Goal: Navigation & Orientation: Find specific page/section

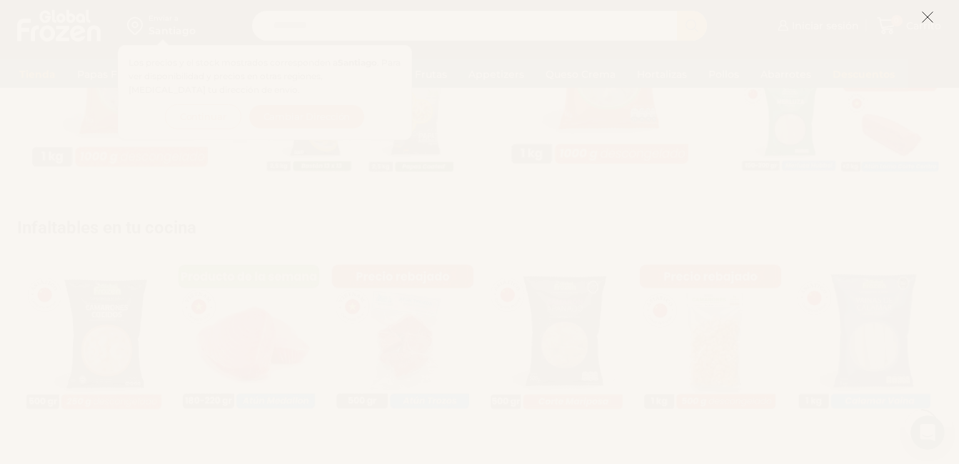
scroll to position [785, 0]
click at [923, 14] on icon at bounding box center [927, 17] width 13 height 13
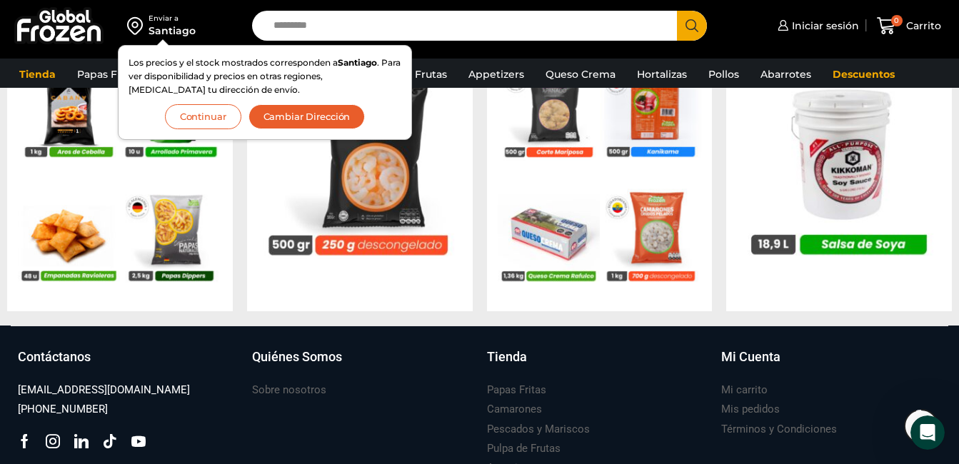
scroll to position [1499, 0]
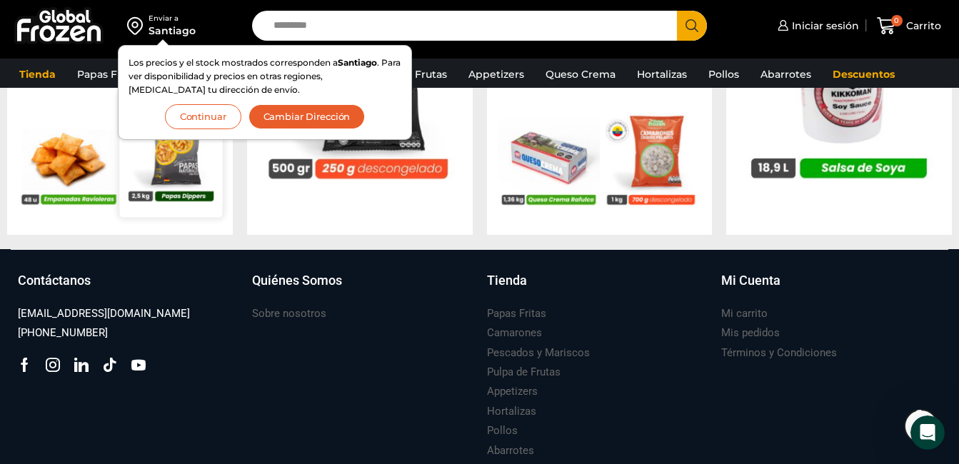
click at [198, 112] on button "Continuar" at bounding box center [203, 116] width 76 height 25
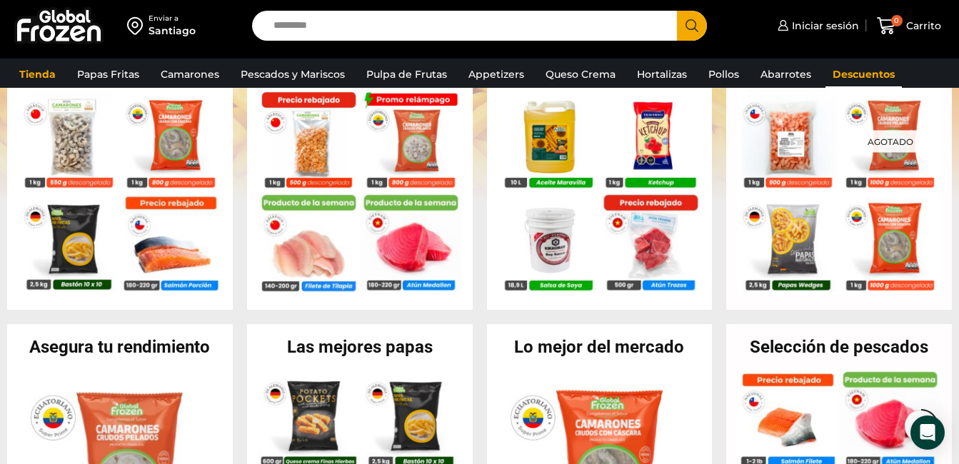
scroll to position [350, 0]
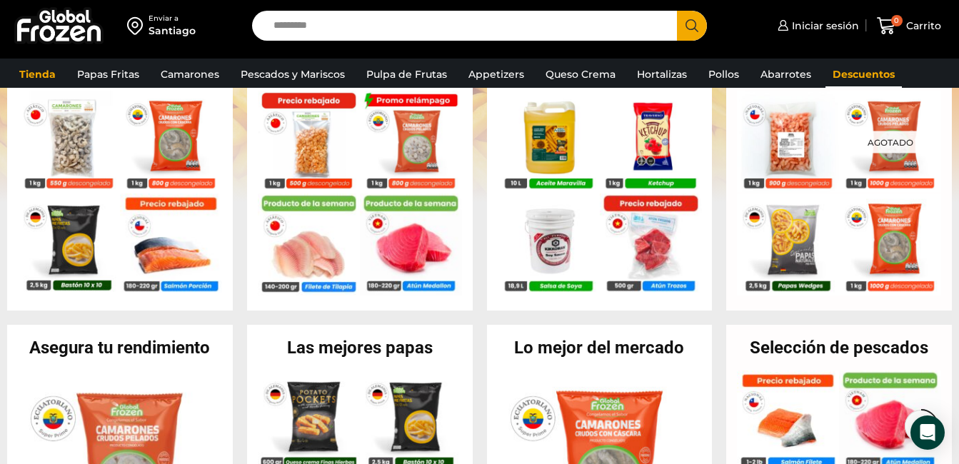
click at [851, 69] on link "Descuentos" at bounding box center [863, 74] width 76 height 27
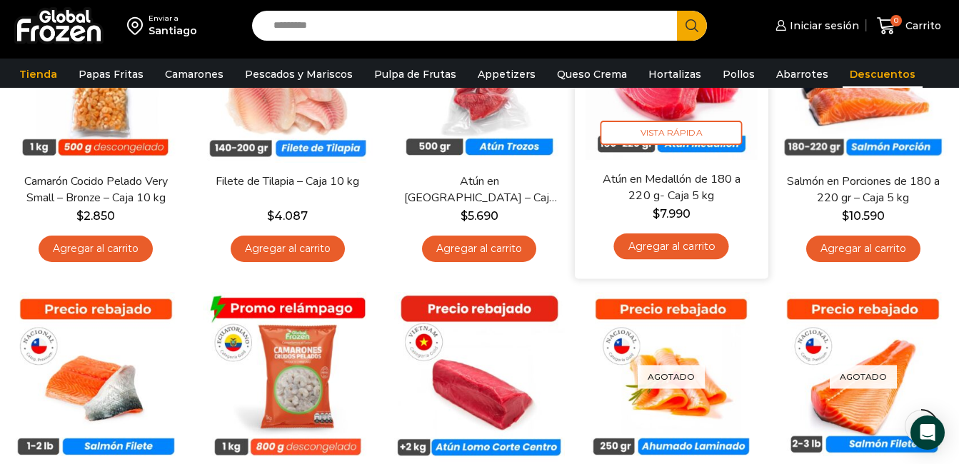
scroll to position [151, 0]
